Goal: Information Seeking & Learning: Learn about a topic

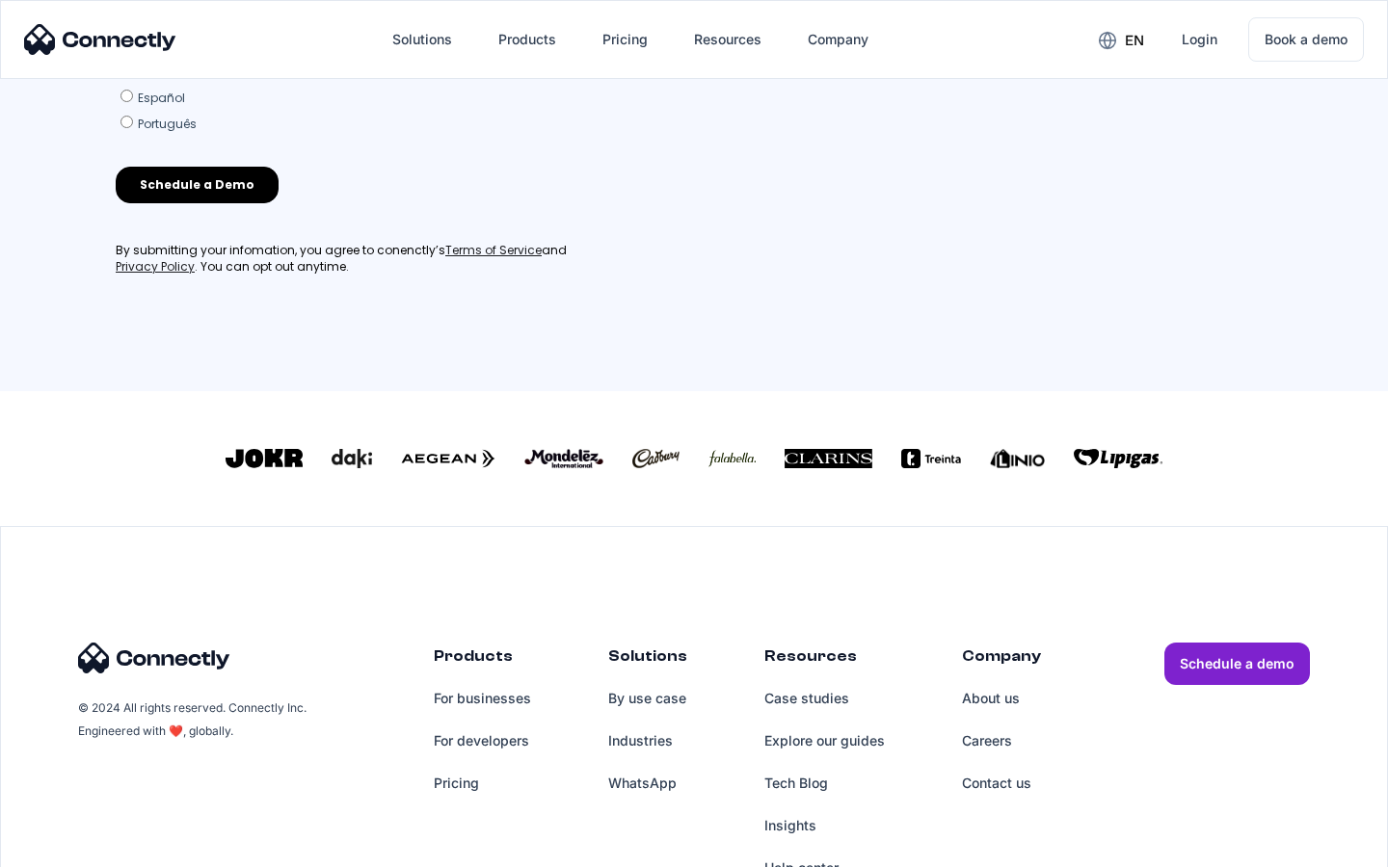
scroll to position [828, 0]
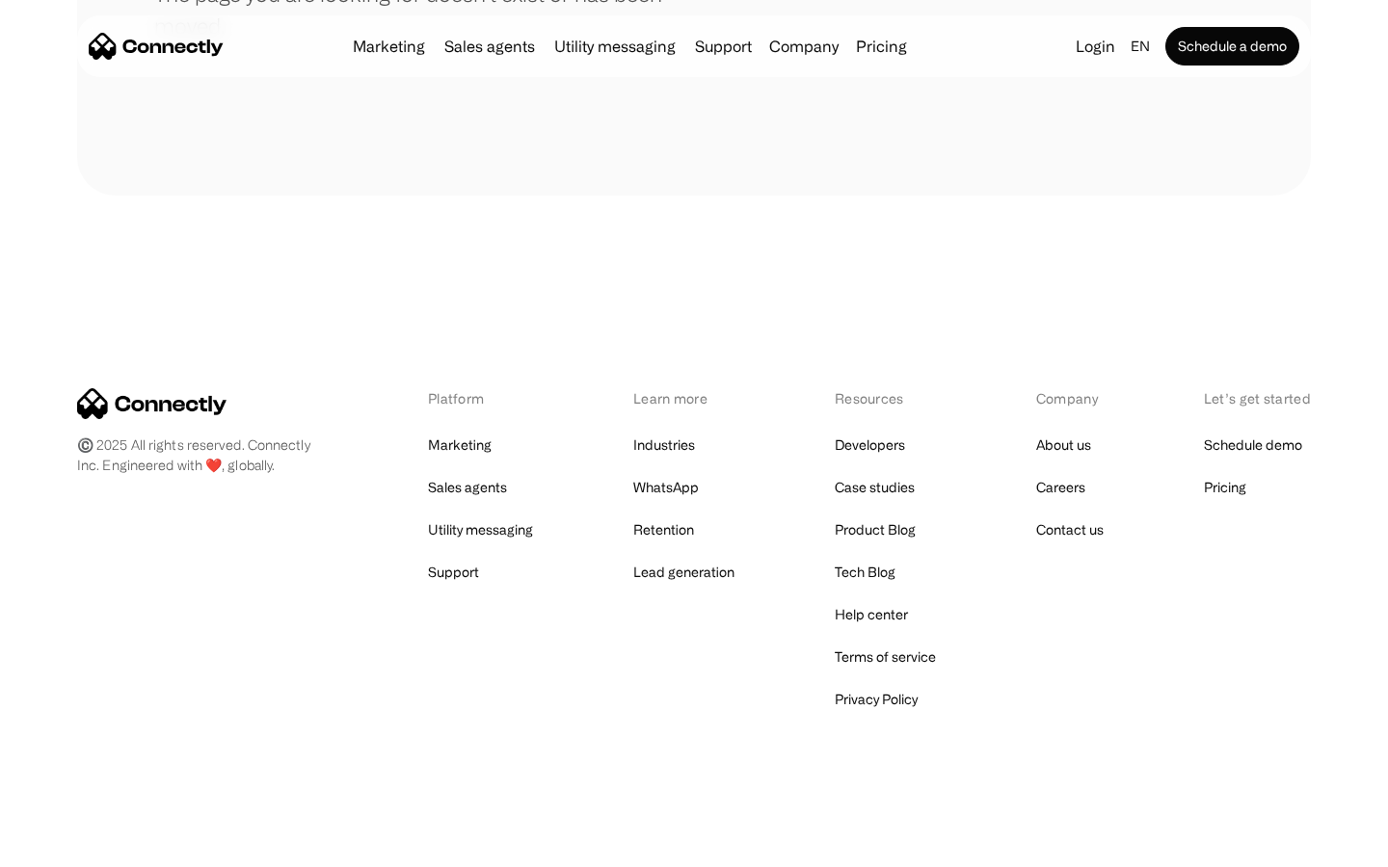
scroll to position [352, 0]
